Goal: Task Accomplishment & Management: Manage account settings

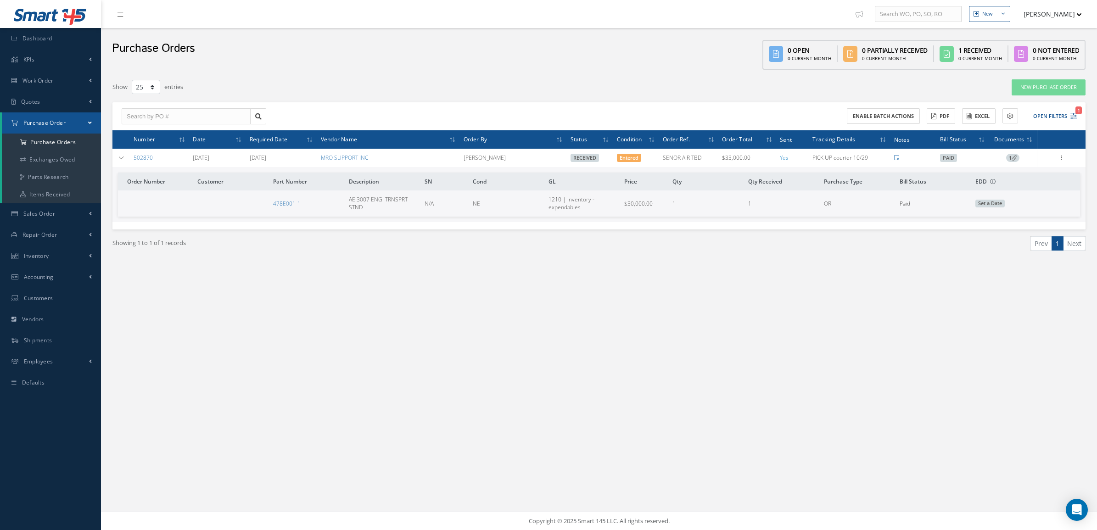
select select "25"
click at [255, 45] on div "Purchase Orders 0 Open 0 Current Month 0 Partially Received 0 Current Month 1 R…" at bounding box center [599, 51] width 996 height 46
click at [58, 126] on span "Purchase Order" at bounding box center [44, 123] width 42 height 8
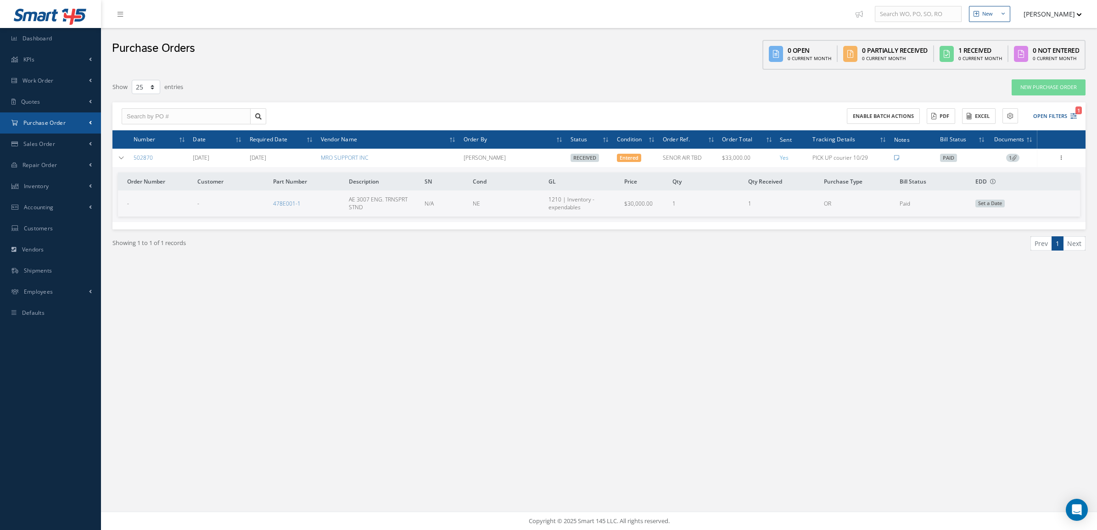
click at [58, 126] on span "Purchase Order" at bounding box center [44, 123] width 42 height 8
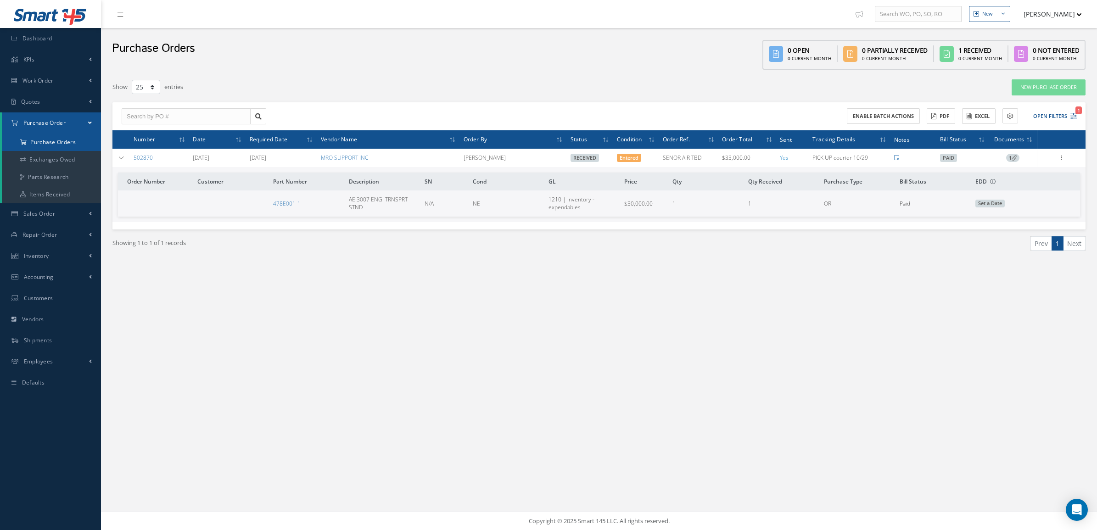
click at [57, 137] on a=1&status_id=2&status_id=3&status_id=5&collapsedFilters"] "Purchase Orders" at bounding box center [51, 142] width 99 height 17
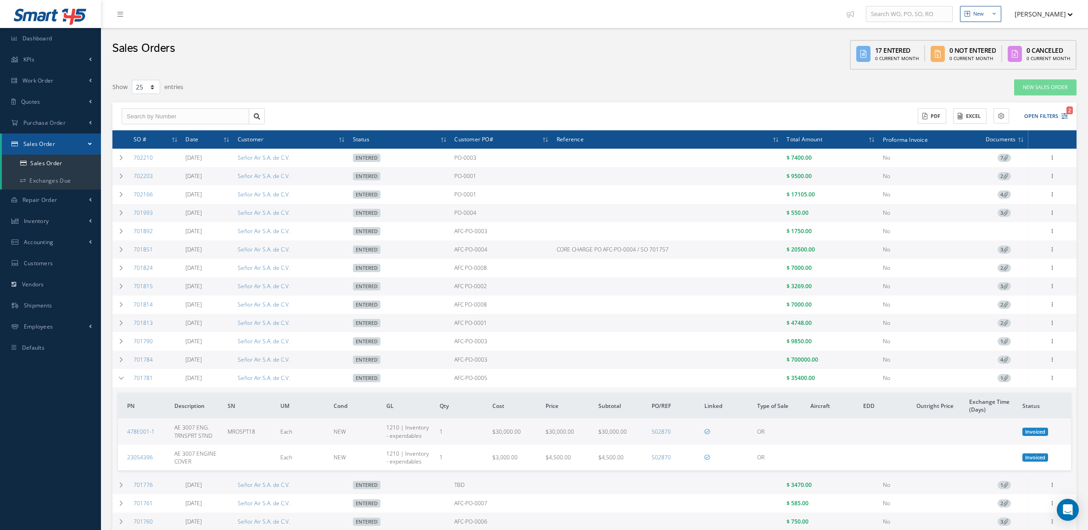
select select "25"
click at [1050, 113] on button "Open Filters 2" at bounding box center [1042, 116] width 52 height 15
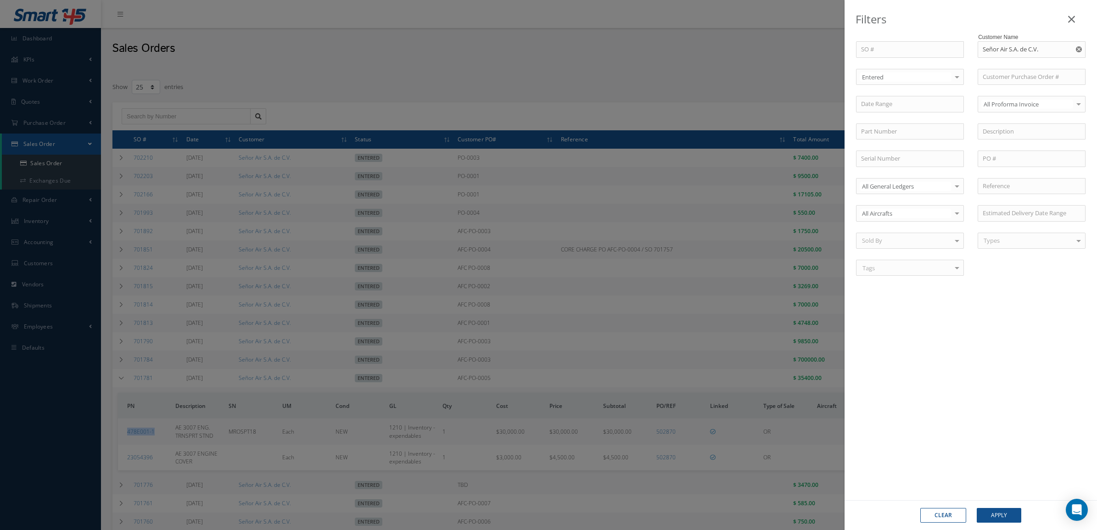
click at [1078, 48] on use "Reset" at bounding box center [1079, 49] width 6 height 6
click at [1062, 51] on input "text" at bounding box center [1031, 49] width 108 height 17
click at [1008, 62] on div "CIAC" at bounding box center [1031, 65] width 98 height 9
type input "CIAC"
click at [1001, 526] on div "Clear Apply" at bounding box center [970, 515] width 252 height 30
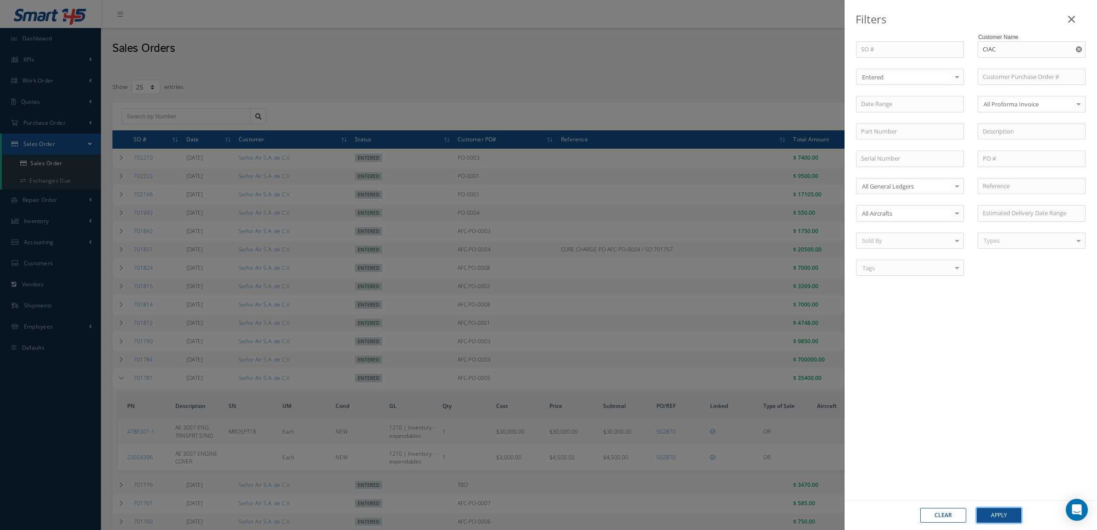
click at [998, 522] on button "Apply" at bounding box center [998, 515] width 45 height 15
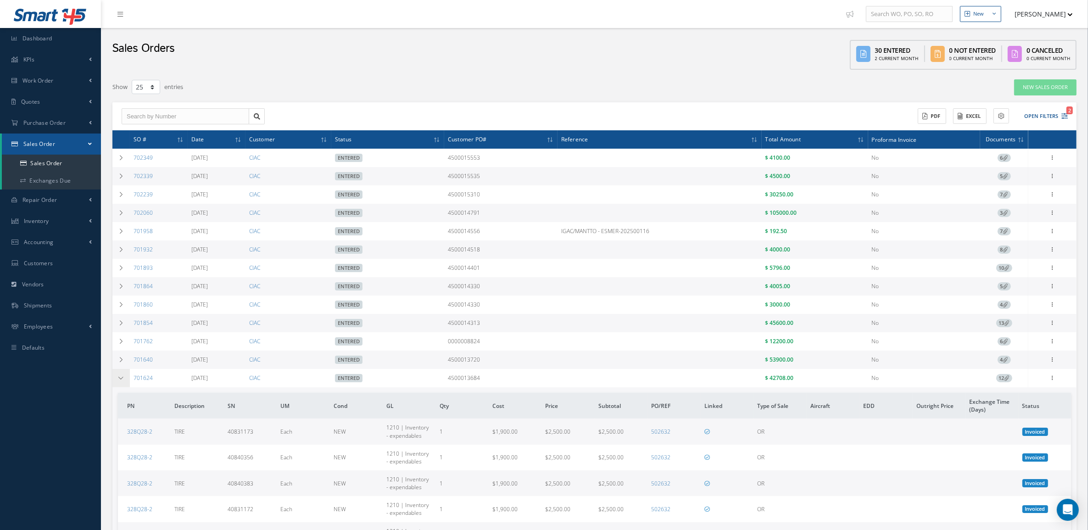
click at [123, 379] on icon at bounding box center [121, 378] width 6 height 6
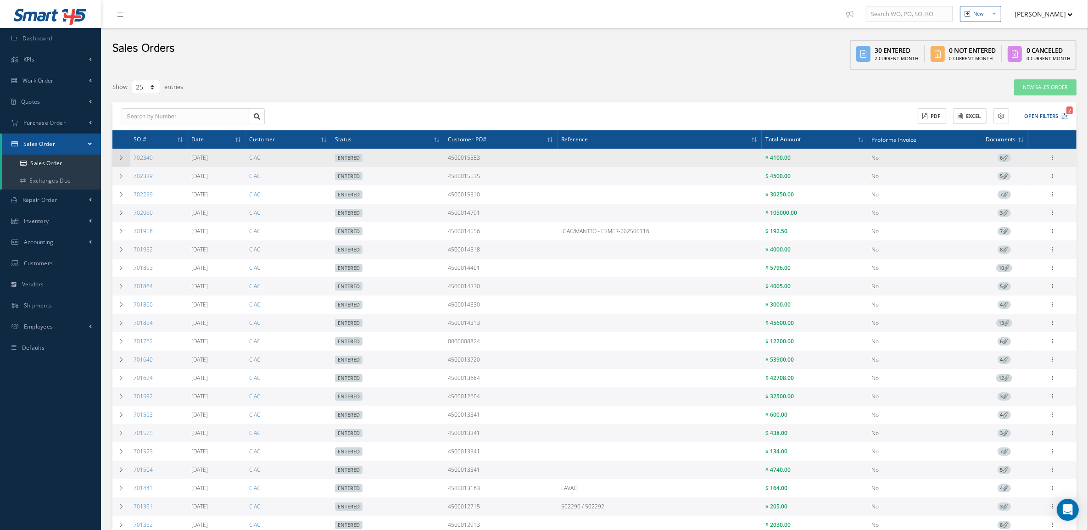
click at [118, 161] on td at bounding box center [120, 158] width 17 height 18
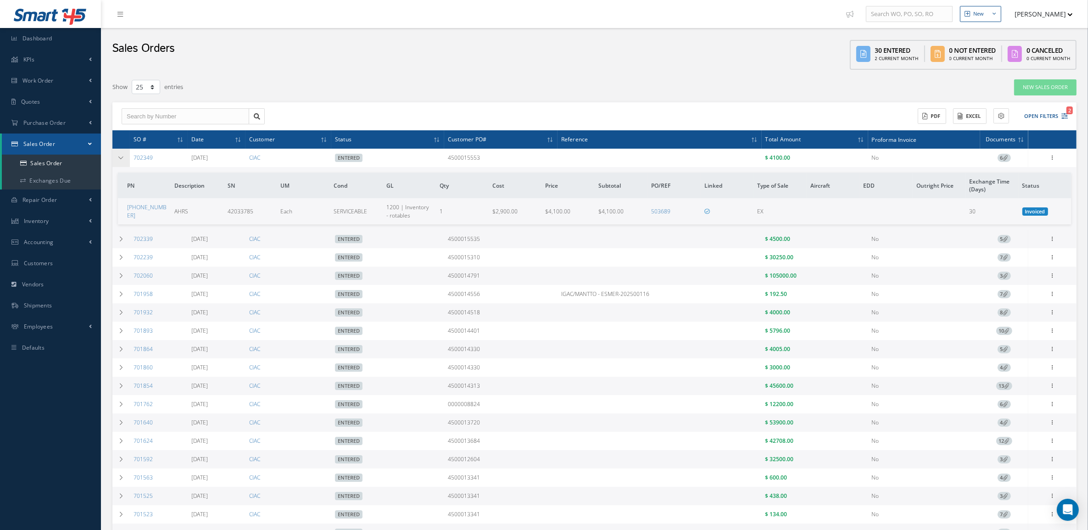
click at [118, 161] on td at bounding box center [120, 158] width 17 height 18
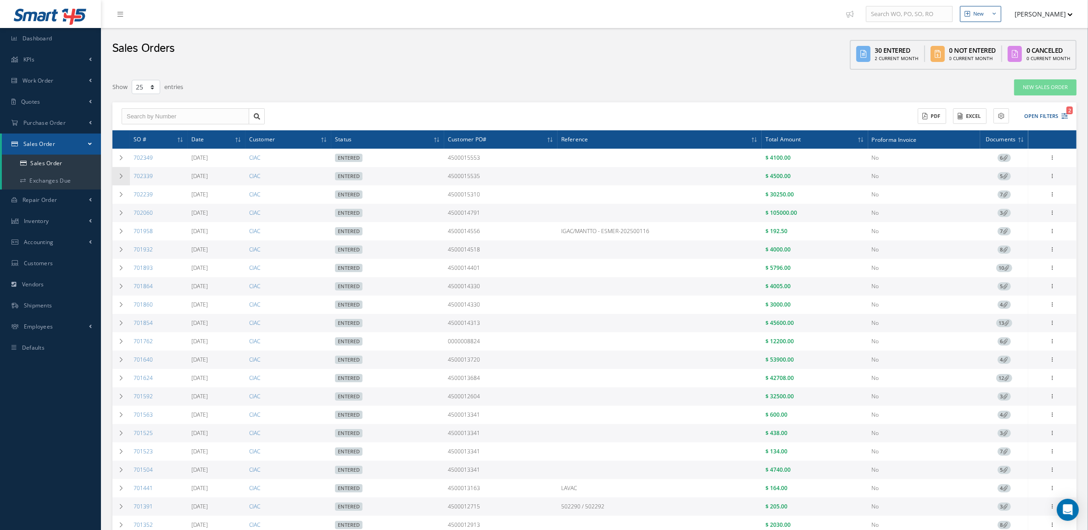
click at [121, 173] on icon at bounding box center [121, 176] width 6 height 6
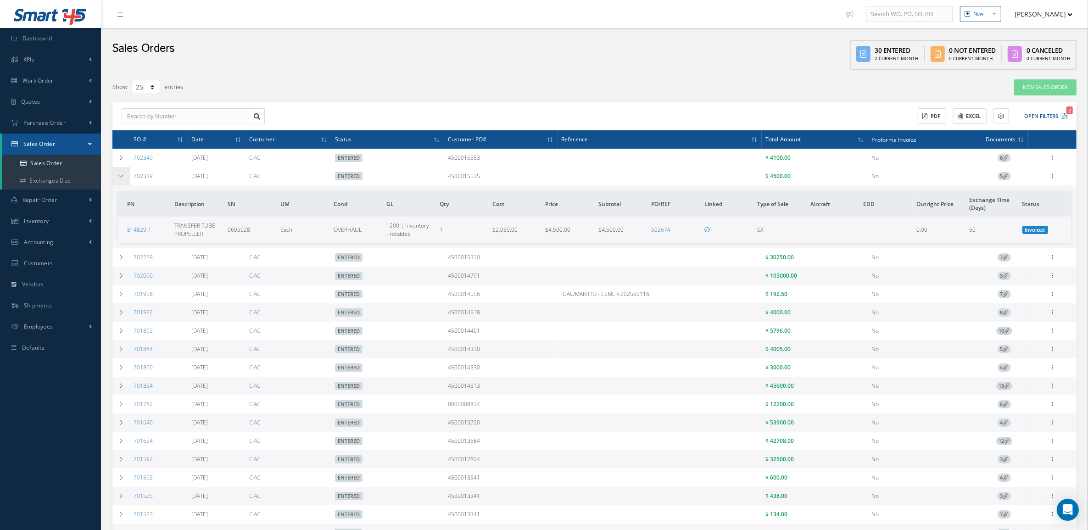
click at [121, 173] on icon at bounding box center [121, 176] width 6 height 6
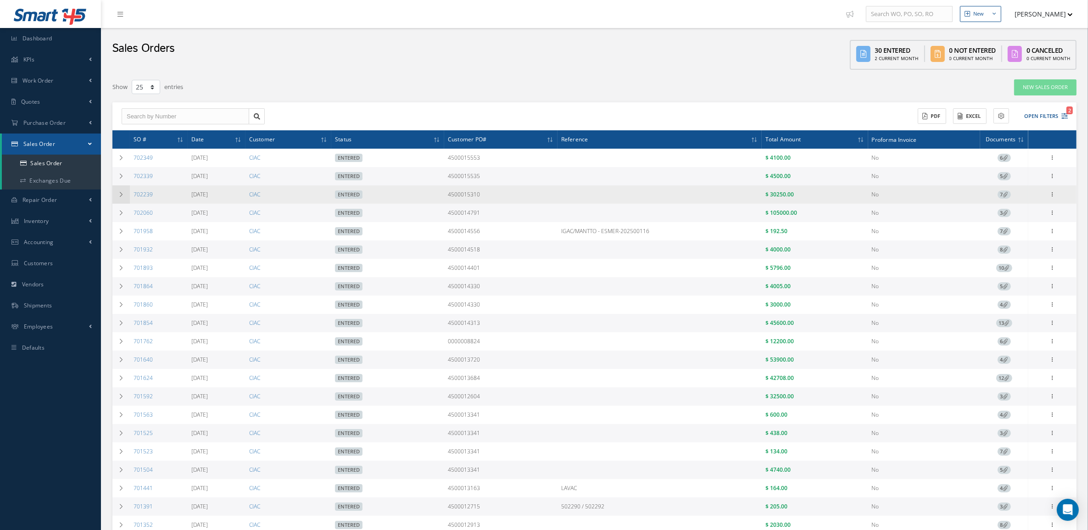
click at [120, 192] on icon at bounding box center [121, 195] width 6 height 6
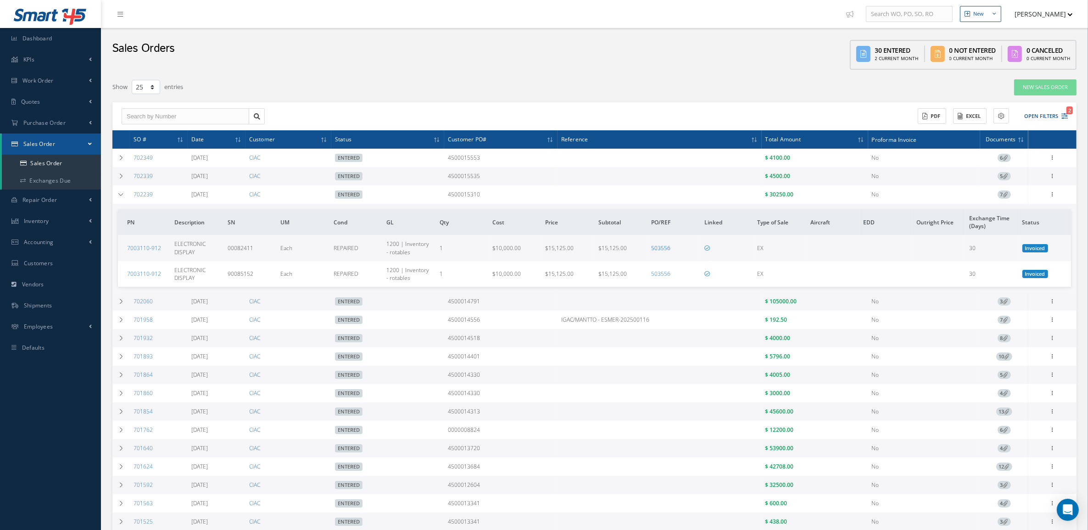
click at [662, 246] on link "503556" at bounding box center [661, 248] width 19 height 8
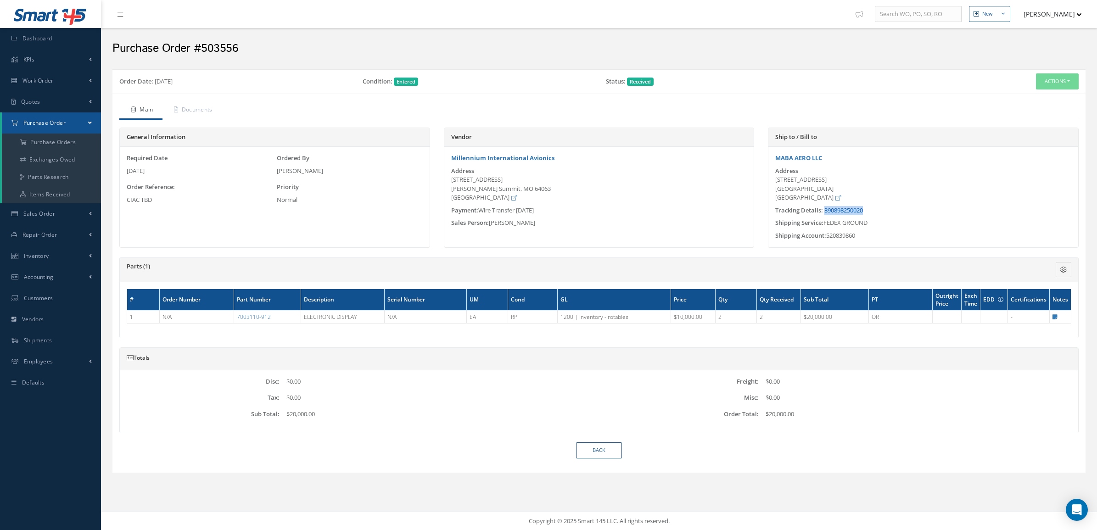
drag, startPoint x: 891, startPoint y: 210, endPoint x: 825, endPoint y: 214, distance: 66.2
click at [825, 214] on div "Tracking Details: 390898250020" at bounding box center [923, 210] width 310 height 9
copy link "390898250020"
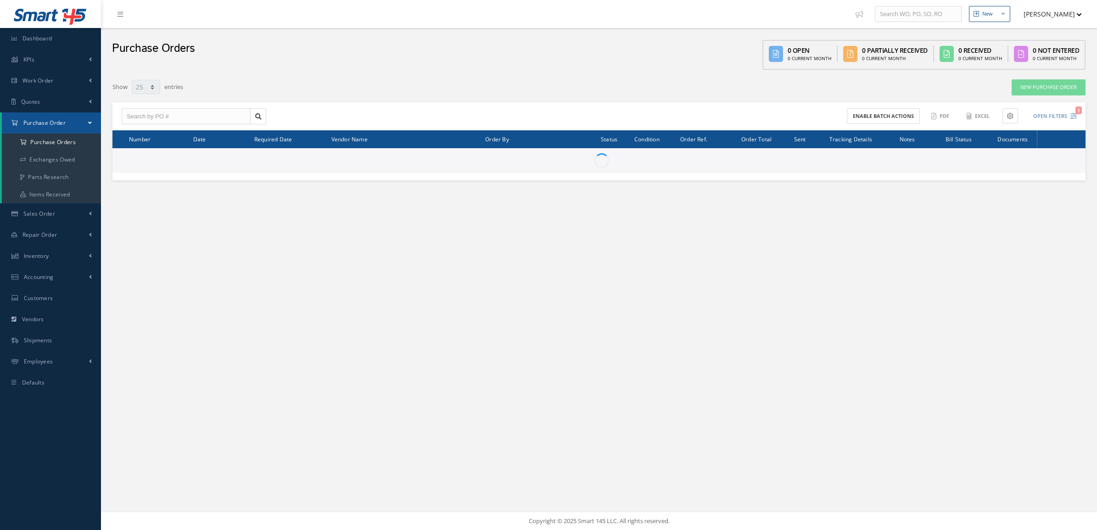
select select "25"
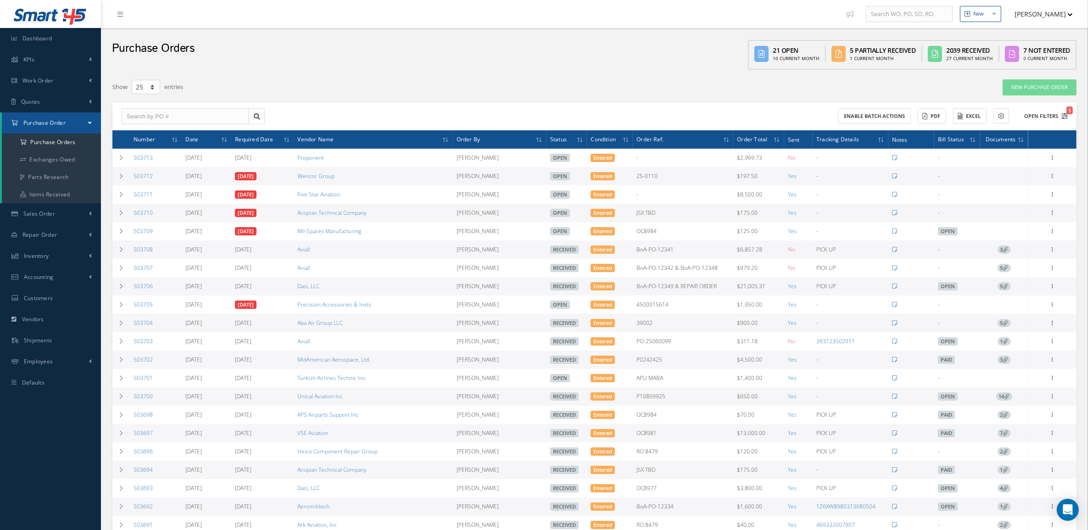
click at [1029, 112] on button "Open Filters 1" at bounding box center [1042, 116] width 52 height 15
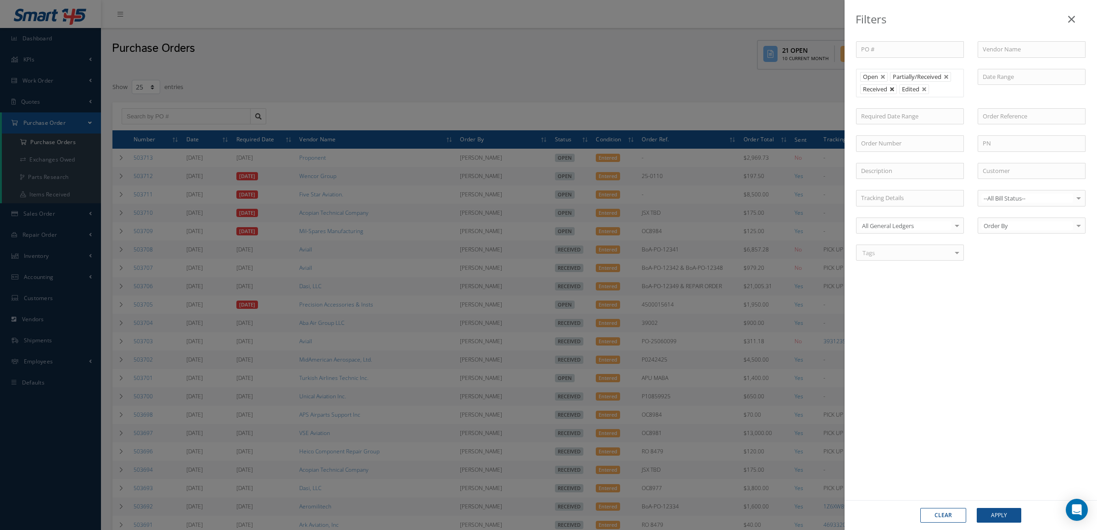
click at [893, 87] on link at bounding box center [892, 90] width 6 height 6
click at [999, 515] on button "Apply" at bounding box center [998, 515] width 45 height 15
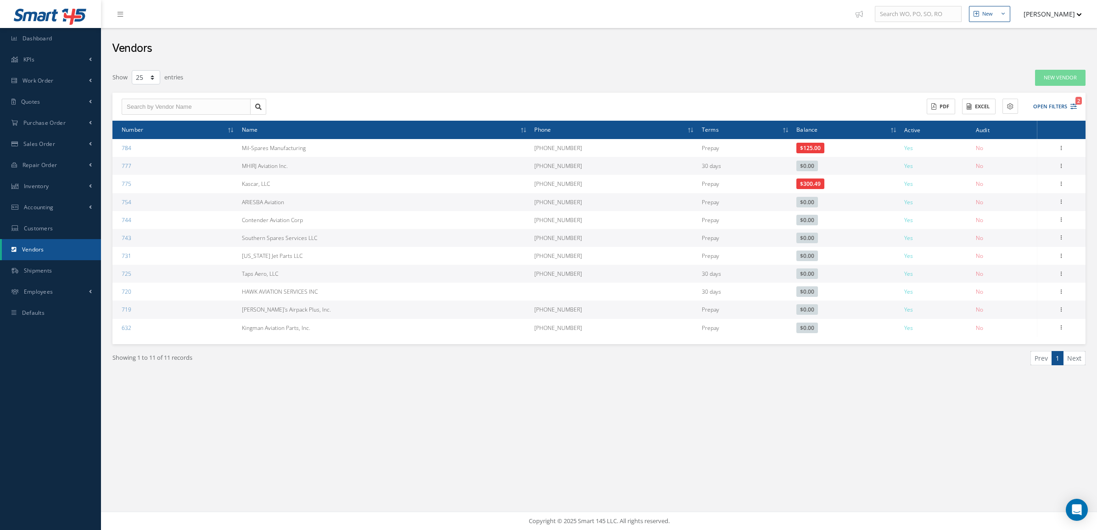
select select "25"
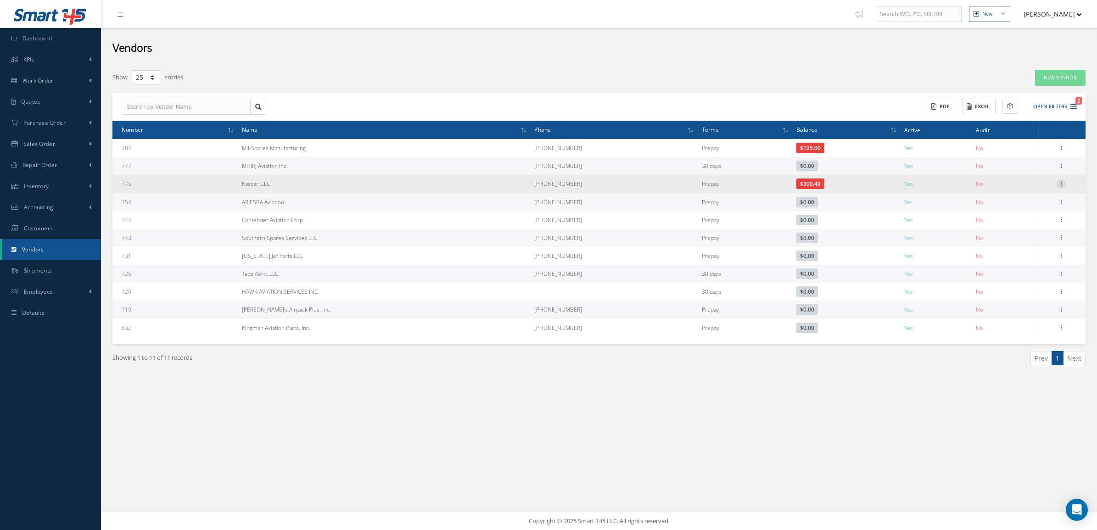
click at [1056, 182] on icon at bounding box center [1060, 182] width 9 height 7
click at [1028, 199] on link "Edit" at bounding box center [1018, 202] width 73 height 12
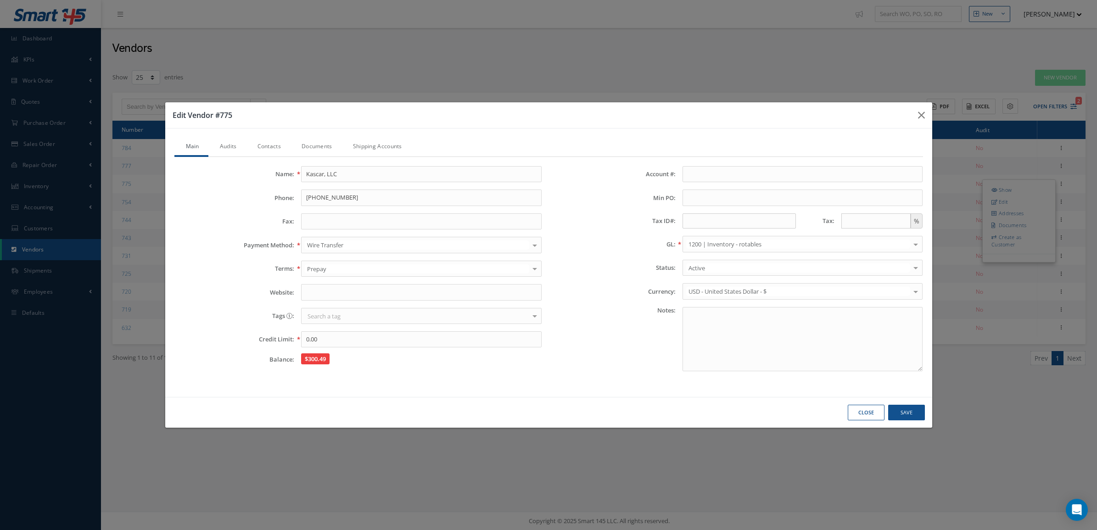
click at [322, 138] on link "Documents" at bounding box center [315, 147] width 51 height 19
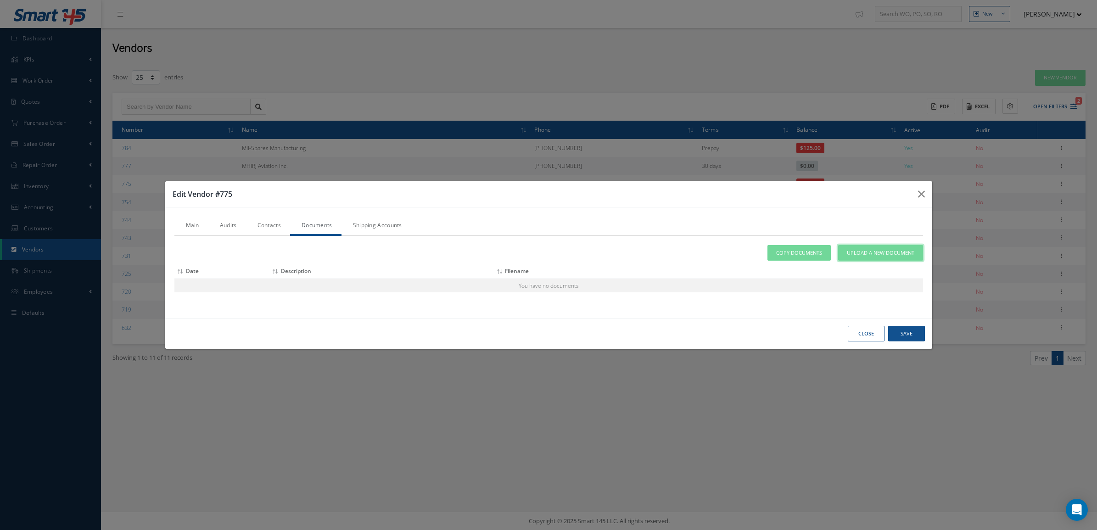
click at [867, 251] on span "Upload a New Document" at bounding box center [880, 253] width 67 height 8
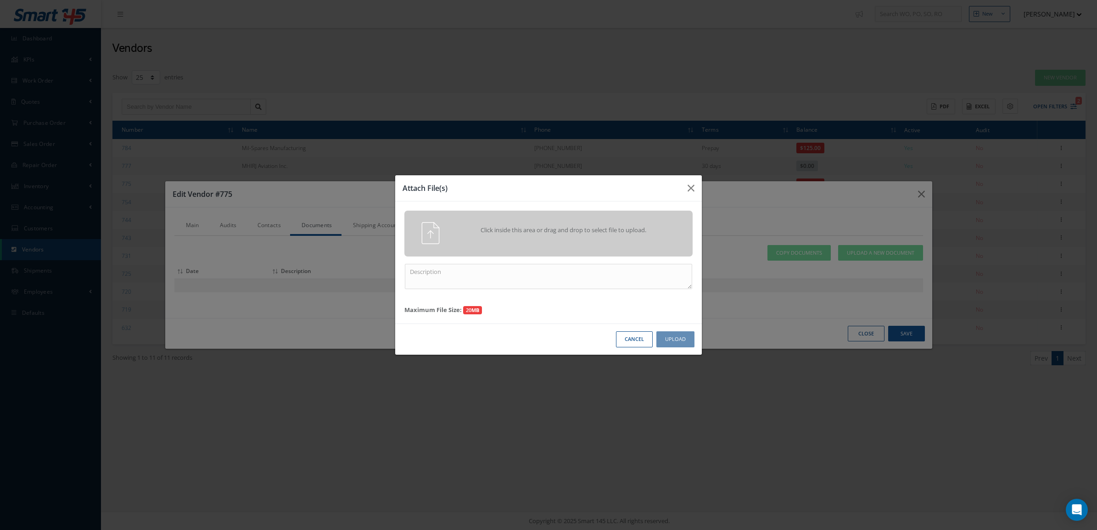
click at [587, 248] on div "Click inside this area or drag and drop to select file to upload." at bounding box center [548, 234] width 288 height 46
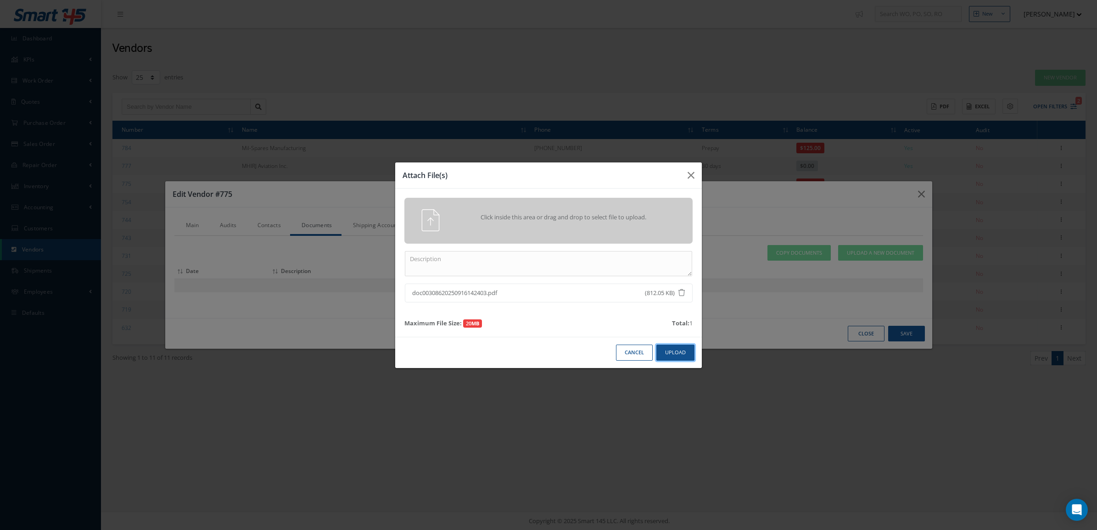
click at [683, 358] on button "Upload" at bounding box center [675, 353] width 38 height 16
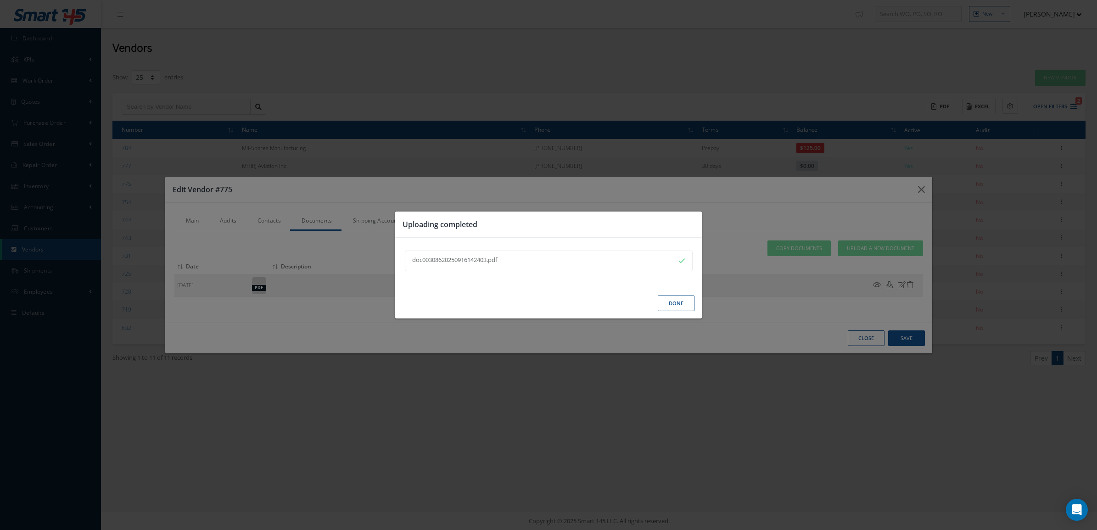
click at [667, 297] on button "Done" at bounding box center [676, 304] width 37 height 16
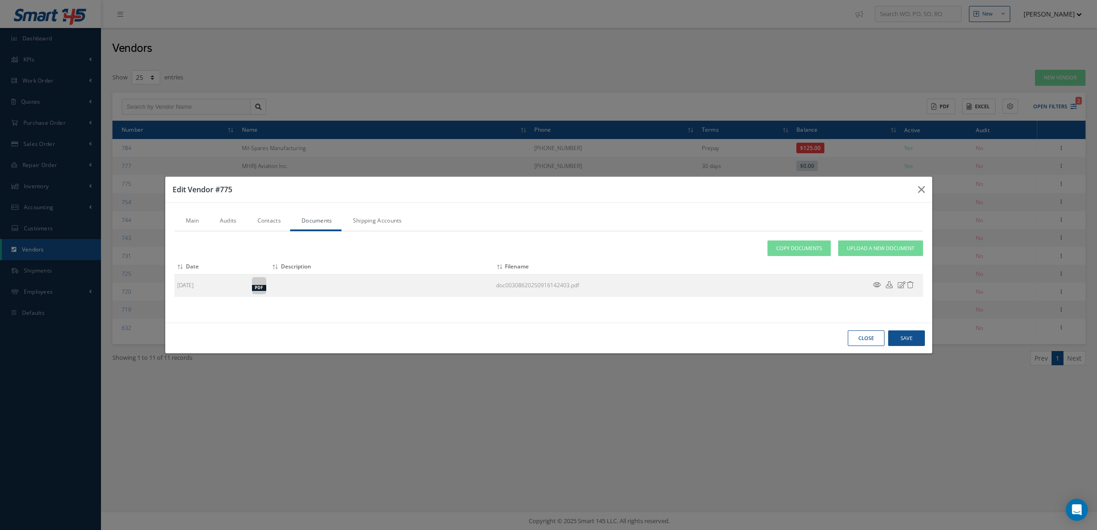
click at [219, 221] on link "Audits" at bounding box center [227, 221] width 38 height 19
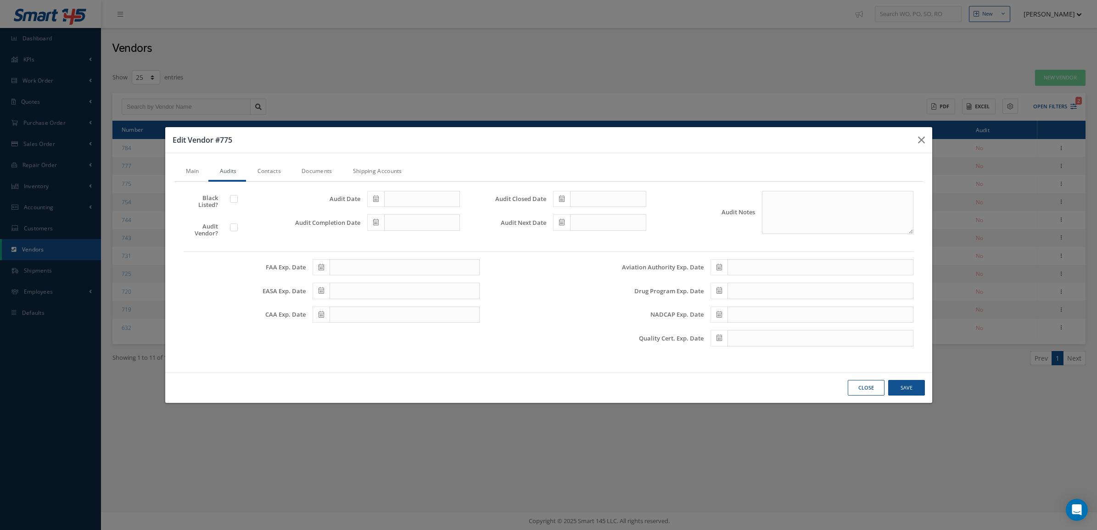
click at [229, 227] on div at bounding box center [251, 228] width 44 height 11
click at [237, 229] on label at bounding box center [238, 227] width 2 height 8
click at [232, 229] on input "checkbox" at bounding box center [234, 228] width 6 height 6
checkbox input "true"
click at [375, 200] on icon at bounding box center [376, 198] width 6 height 6
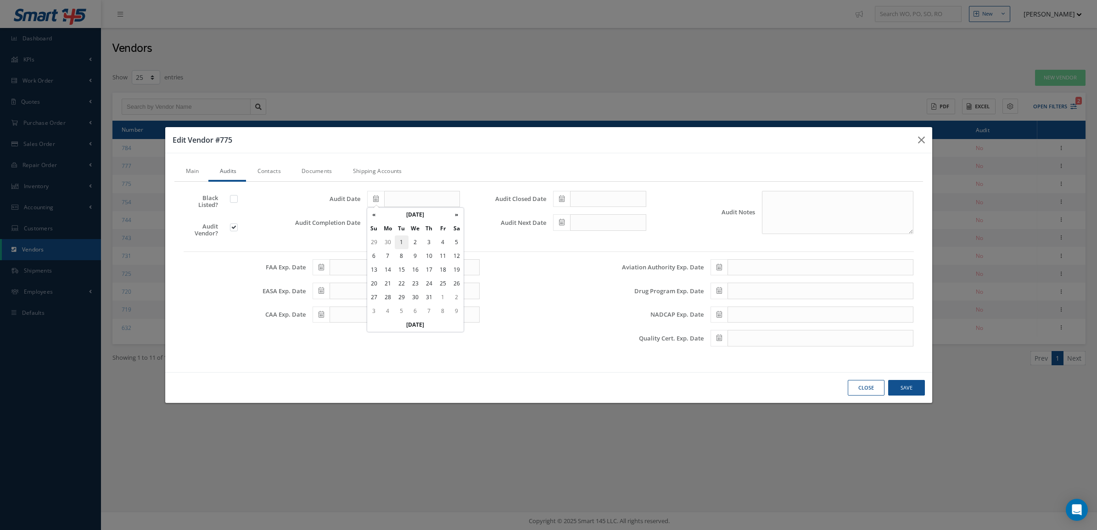
click at [397, 242] on td "1" at bounding box center [402, 242] width 14 height 14
type input "07/01/2025"
click at [379, 223] on icon at bounding box center [376, 222] width 6 height 6
click at [401, 259] on td "1" at bounding box center [402, 266] width 14 height 14
type input "07/01/2025"
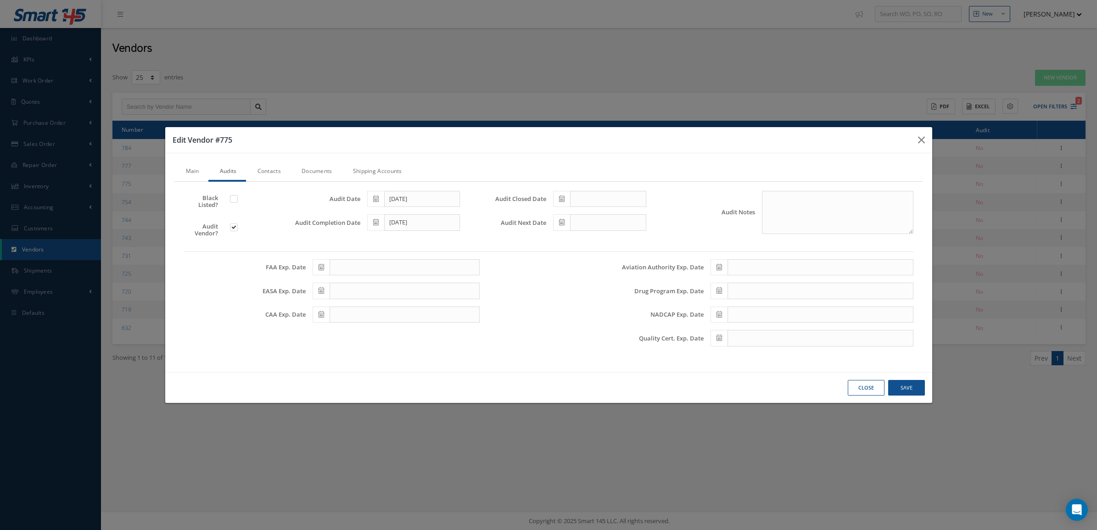
click at [561, 199] on icon at bounding box center [562, 198] width 6 height 6
click at [586, 239] on td "1" at bounding box center [587, 242] width 14 height 14
type input "07/01/2025"
click at [563, 220] on icon at bounding box center [562, 222] width 6 height 6
click at [639, 237] on th "»" at bounding box center [643, 239] width 14 height 14
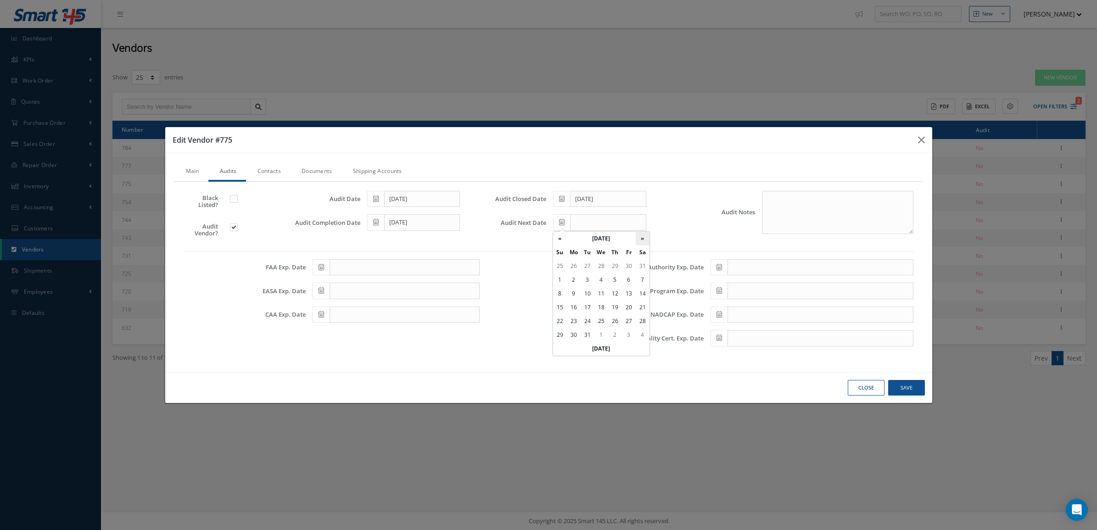
click at [639, 237] on th "»" at bounding box center [643, 239] width 14 height 14
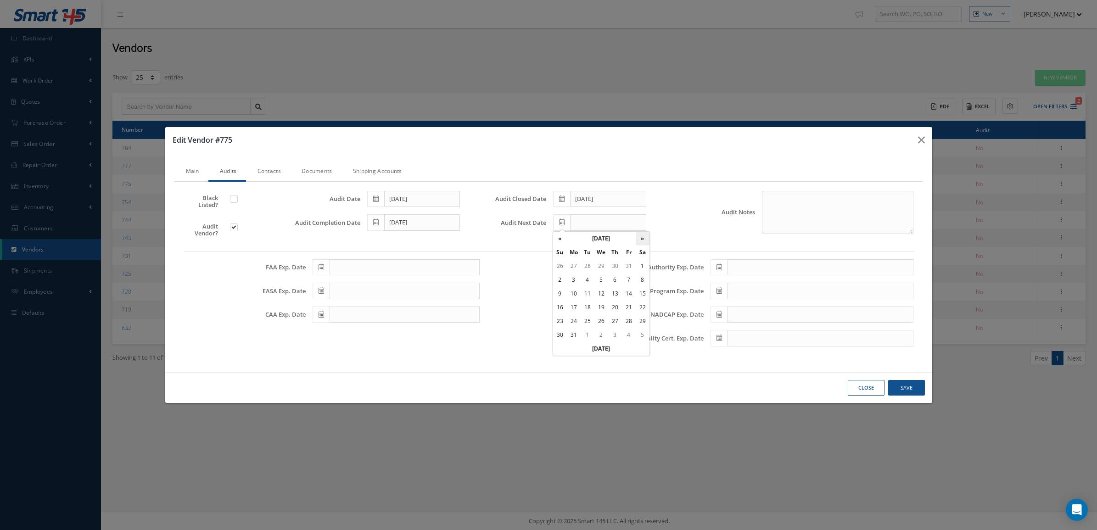
click at [639, 237] on th "»" at bounding box center [643, 239] width 14 height 14
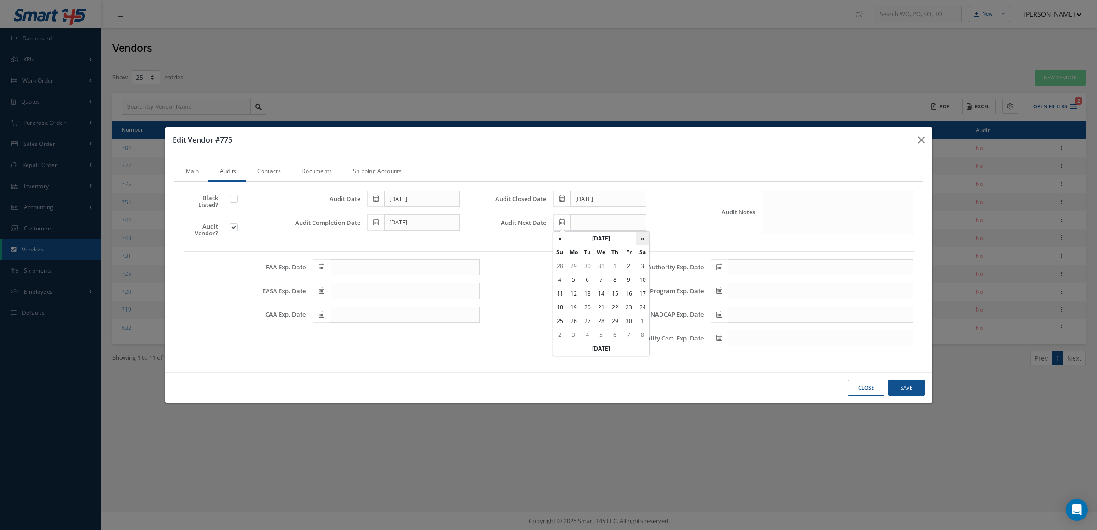
click at [639, 237] on th "»" at bounding box center [643, 239] width 14 height 14
click at [638, 264] on td "1" at bounding box center [643, 266] width 14 height 14
type input "07/01/2028"
click at [916, 391] on button "Save" at bounding box center [906, 388] width 37 height 16
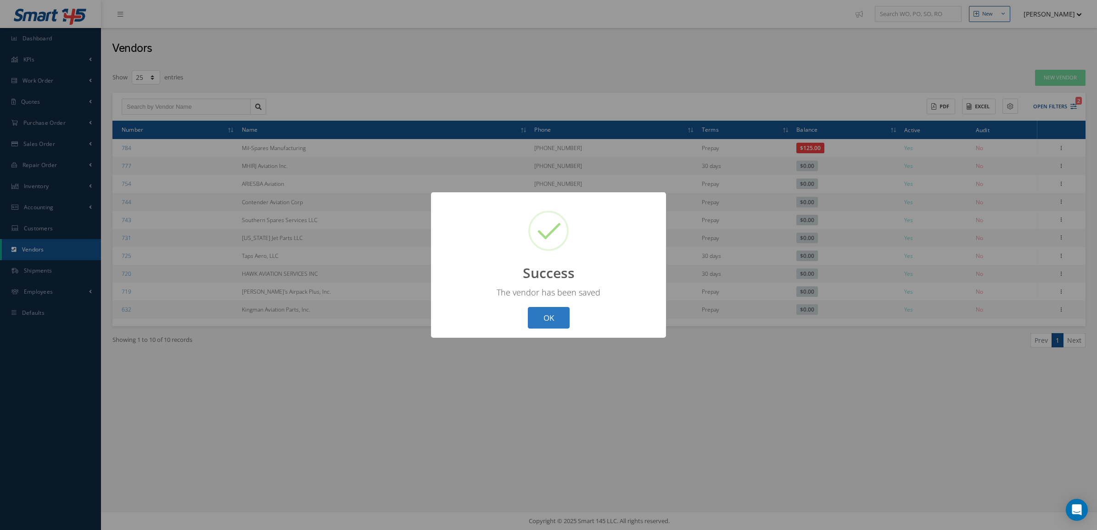
click at [538, 320] on button "OK" at bounding box center [549, 318] width 42 height 22
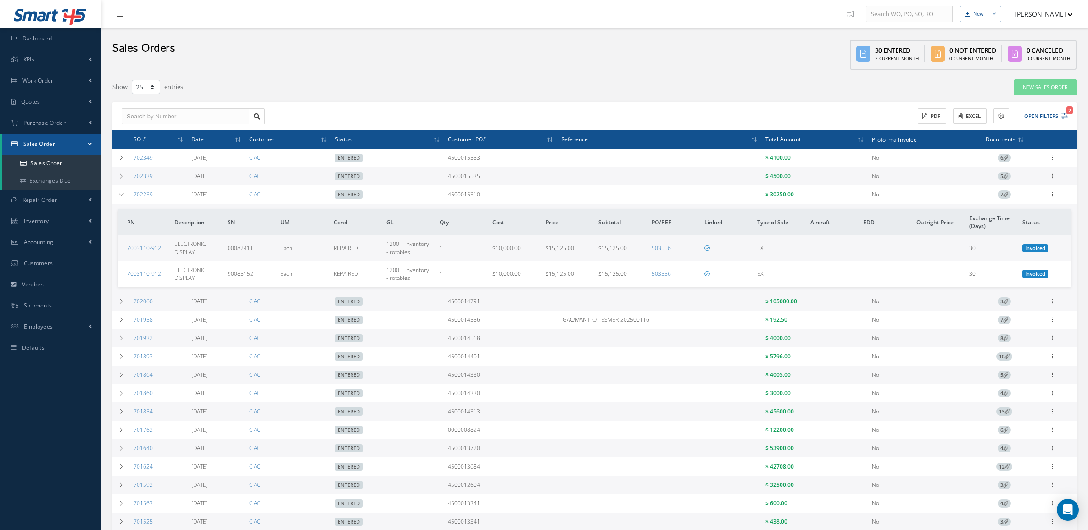
select select "25"
click at [120, 194] on icon at bounding box center [121, 195] width 6 height 6
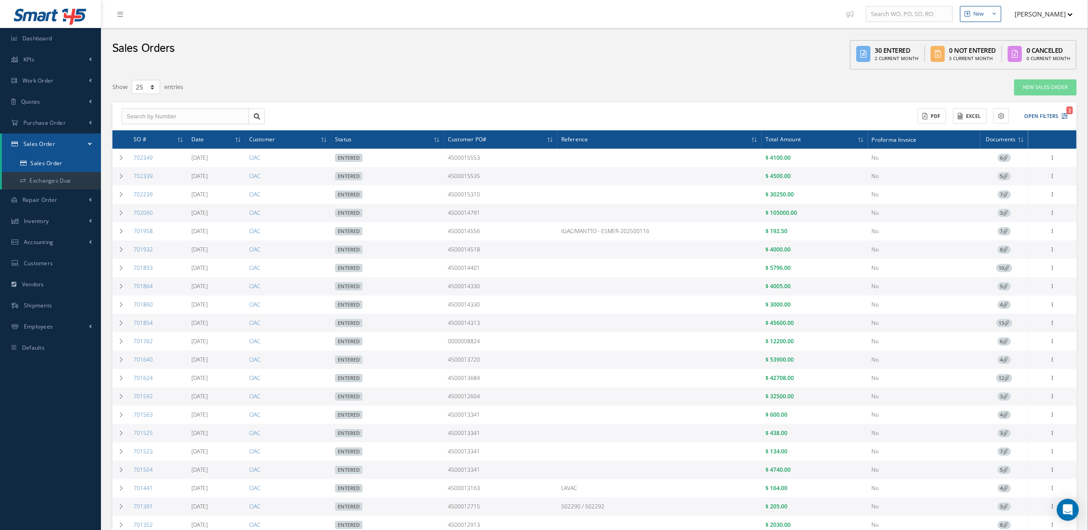
click at [50, 158] on link "Sales Order" at bounding box center [51, 163] width 99 height 17
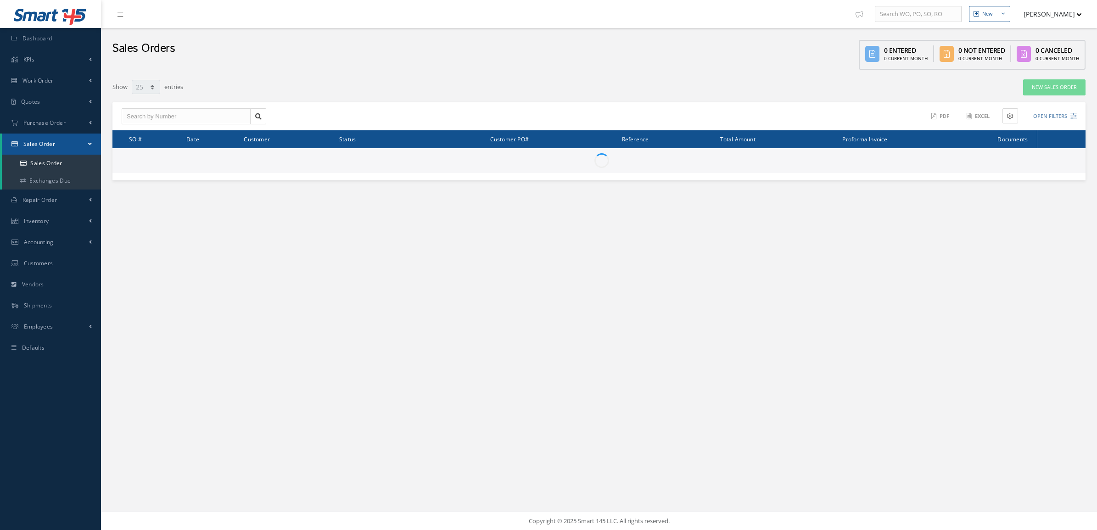
select select "25"
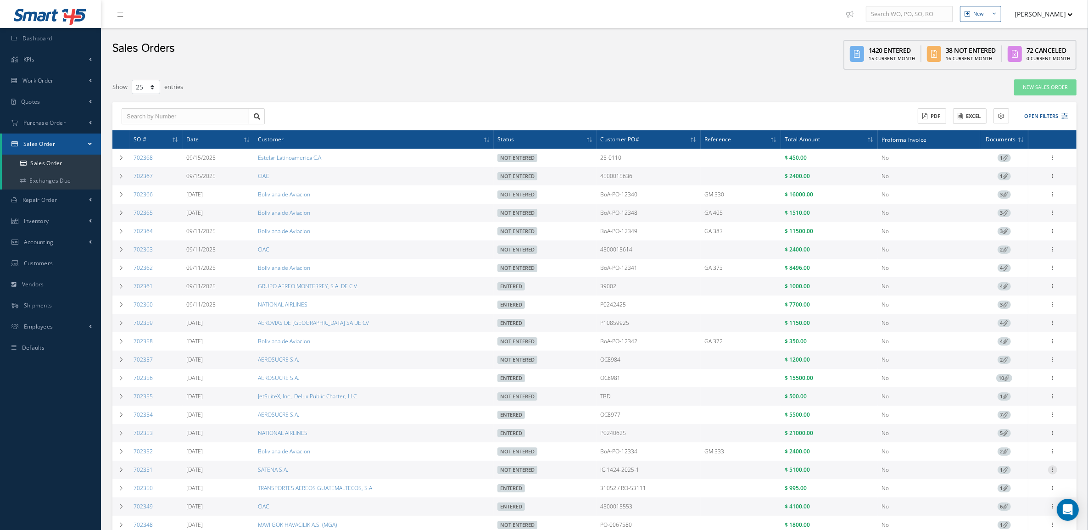
click at [1051, 473] on icon at bounding box center [1052, 468] width 9 height 7
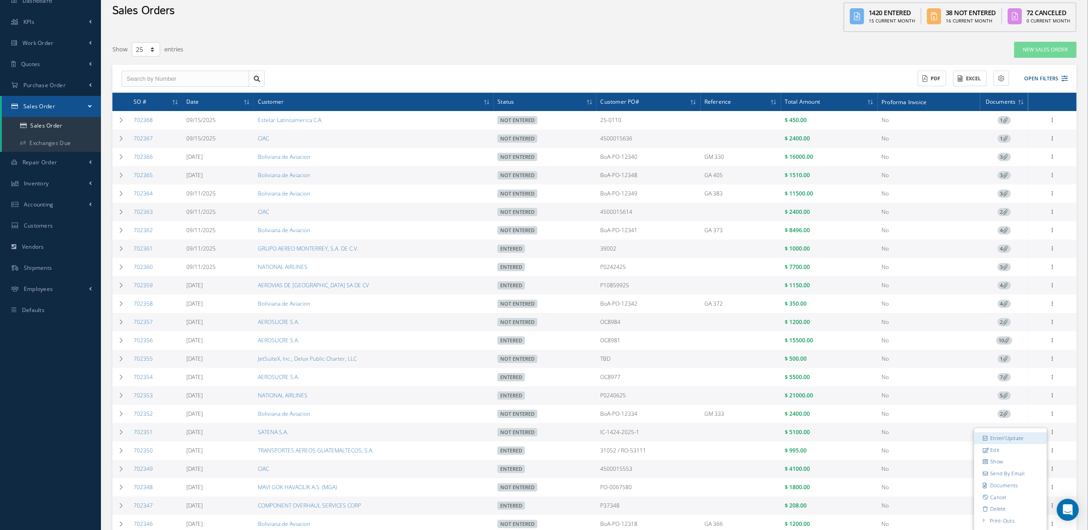
scroll to position [115, 0]
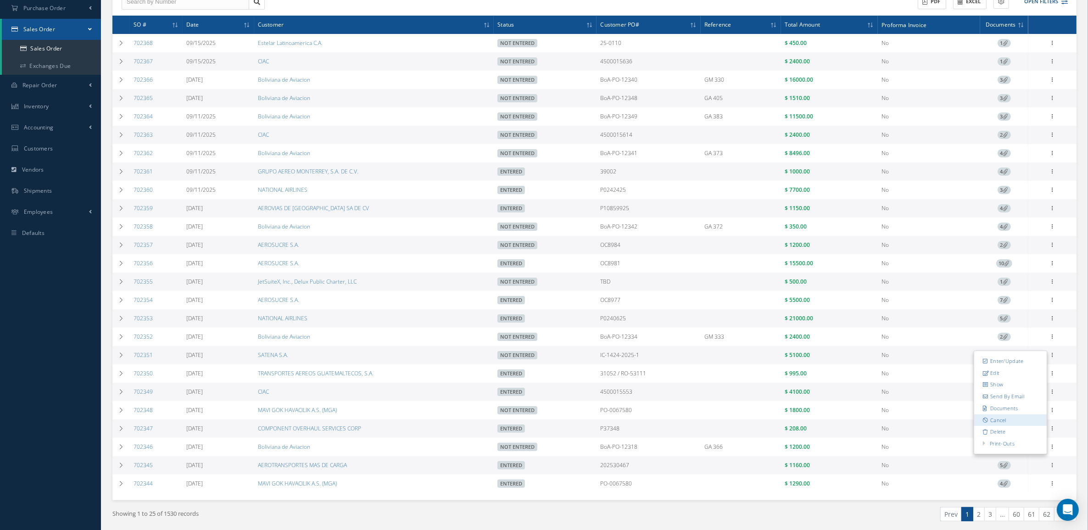
click at [1001, 426] on link "Cancel" at bounding box center [1010, 420] width 73 height 12
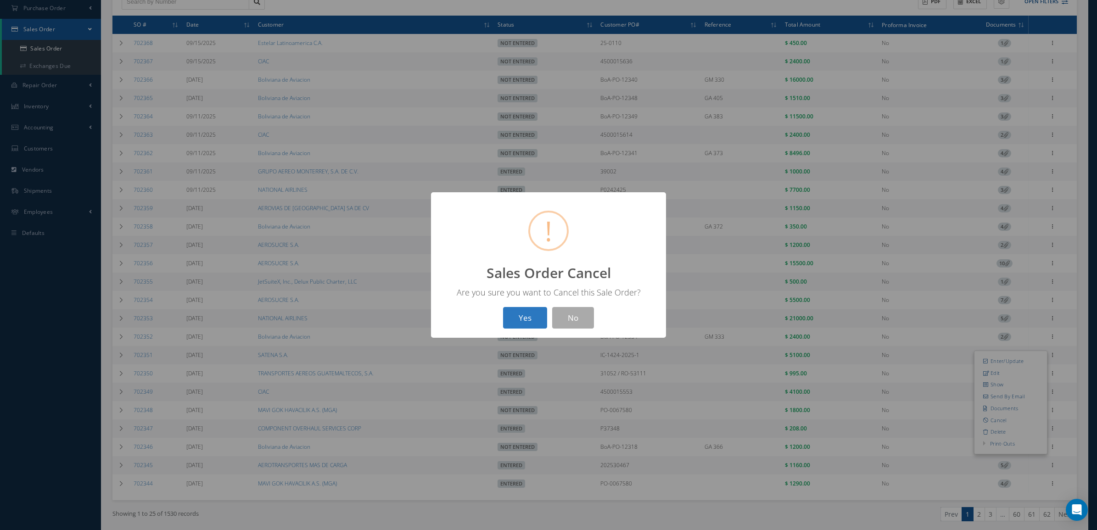
click at [527, 318] on button "Yes" at bounding box center [525, 318] width 44 height 22
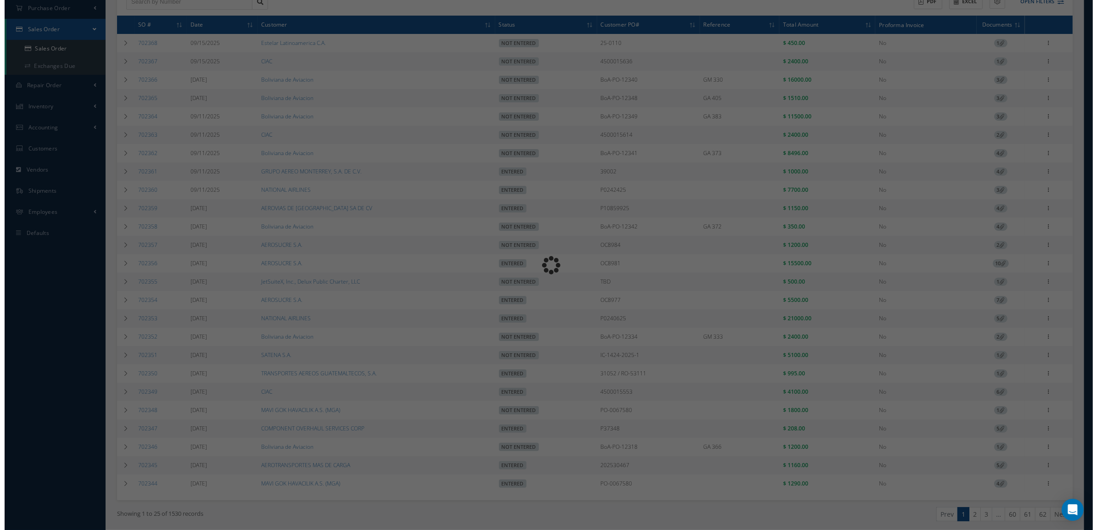
scroll to position [0, 0]
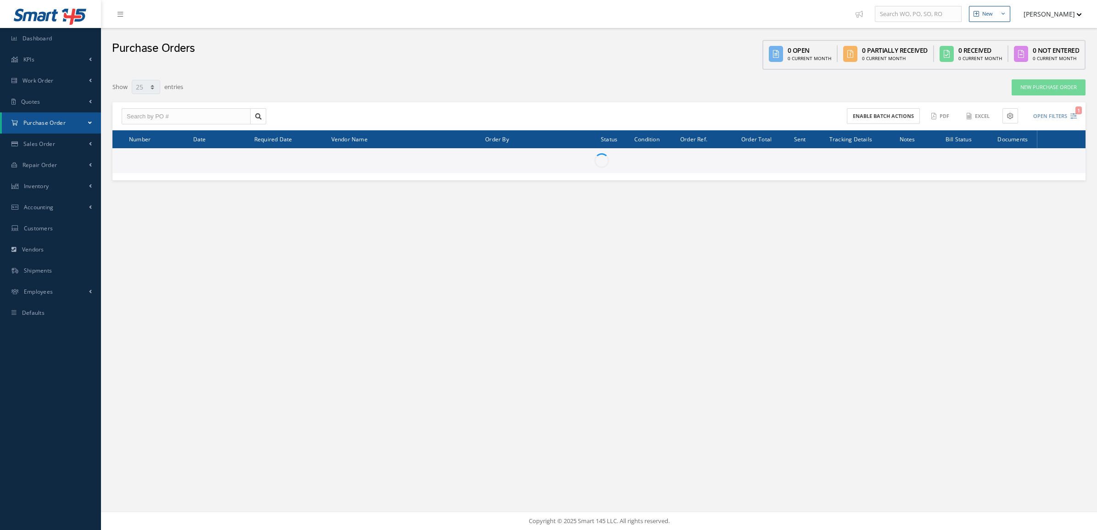
select select "25"
